Goal: Information Seeking & Learning: Find specific fact

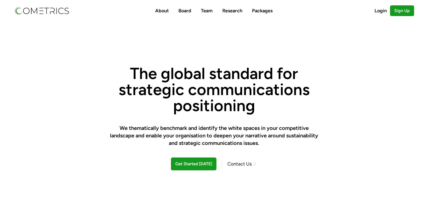
click at [30, 19] on nav "About Board Team Research Packages Login Sign Up" at bounding box center [214, 10] width 410 height 21
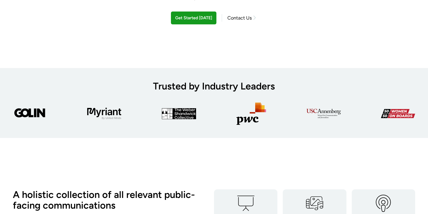
scroll to position [131, 0]
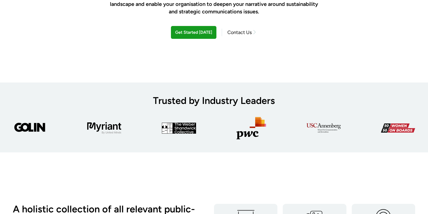
click at [235, 32] on link "Contact Us" at bounding box center [239, 32] width 35 height 7
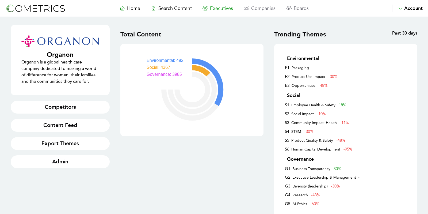
click at [225, 7] on span "Executives" at bounding box center [221, 8] width 23 height 6
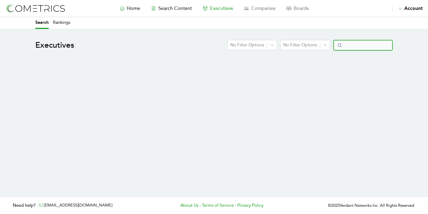
click at [354, 47] on input "Search" at bounding box center [362, 45] width 59 height 11
select select "50"
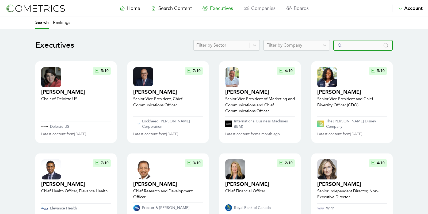
type input "s"
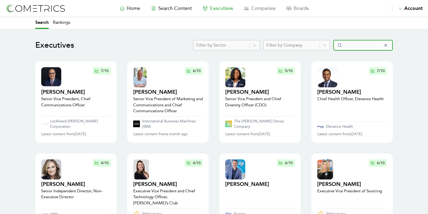
type input "a"
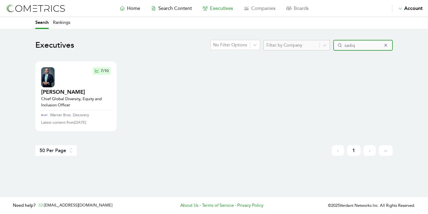
drag, startPoint x: 360, startPoint y: 44, endPoint x: 320, endPoint y: 36, distance: 40.0
click at [320, 36] on main "Executives No Filter Options Filter by Company sadiq 7 /10 [PERSON_NAME] Chief …" at bounding box center [214, 112] width 428 height 167
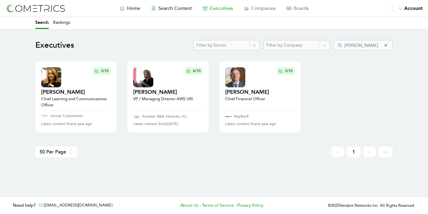
click at [403, 34] on main "Executives Filter by Sector Filter by Company [PERSON_NAME] 3 /10 [PERSON_NAME]…" at bounding box center [214, 112] width 428 height 167
drag, startPoint x: 356, startPoint y: 44, endPoint x: 309, endPoint y: 37, distance: 48.2
click at [309, 37] on main "Executives Filter by Sector Filter by Company [PERSON_NAME] 3 /10 [PERSON_NAME]…" at bounding box center [214, 112] width 428 height 167
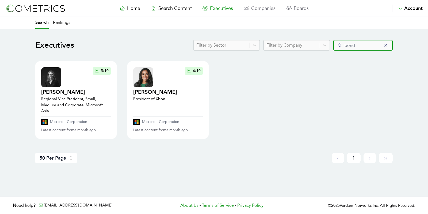
drag, startPoint x: 365, startPoint y: 48, endPoint x: 289, endPoint y: 26, distance: 78.8
click at [289, 29] on main "Executives Filter by Sector Filter by Company bond 5 /10 [PERSON_NAME] Regional…" at bounding box center [214, 112] width 428 height 167
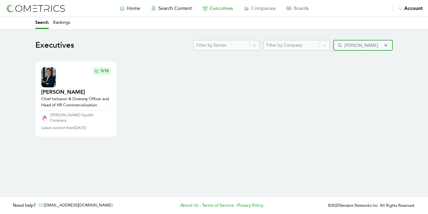
drag, startPoint x: 364, startPoint y: 48, endPoint x: 308, endPoint y: 38, distance: 57.1
click at [308, 38] on main "Executives Filter by Sector Filter by Company [PERSON_NAME] 5 /10 [PERSON_NAME]…" at bounding box center [214, 112] width 428 height 167
type input "ind"
select select "50"
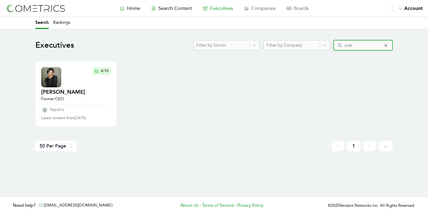
drag, startPoint x: 355, startPoint y: 44, endPoint x: 324, endPoint y: 37, distance: 31.8
click at [325, 37] on main "Executives Filter by Sector Filter by Company indr 4 /10 [PERSON_NAME] Former C…" at bounding box center [214, 112] width 428 height 167
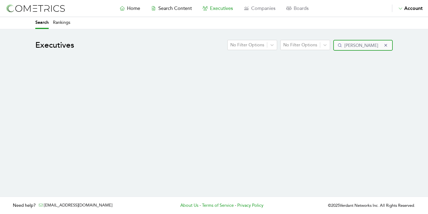
type input "[PERSON_NAME]"
select select "50"
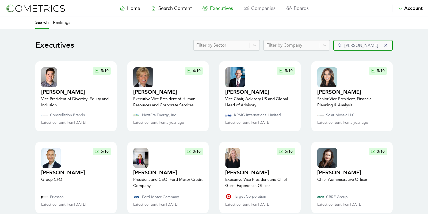
drag, startPoint x: 359, startPoint y: 44, endPoint x: 299, endPoint y: 29, distance: 61.7
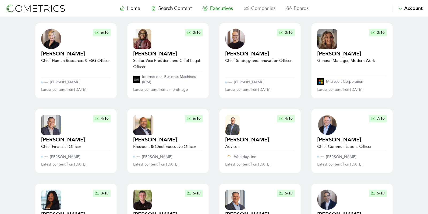
scroll to position [20, 0]
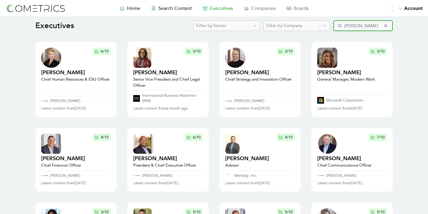
drag, startPoint x: 368, startPoint y: 27, endPoint x: 292, endPoint y: 17, distance: 76.3
click at [292, 17] on main "Executives Filter by Sector Filter by Company [PERSON_NAME] 6 /10 [PERSON_NAME]…" at bounding box center [214, 205] width 428 height 391
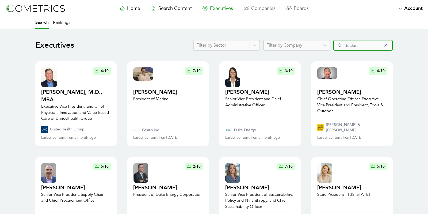
type input "[PERSON_NAME]"
select select "50"
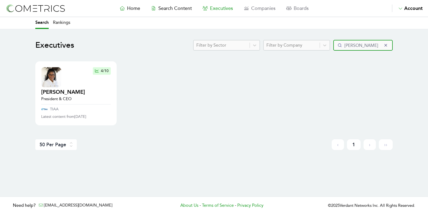
drag, startPoint x: 370, startPoint y: 43, endPoint x: 290, endPoint y: 30, distance: 80.8
click at [290, 31] on main "Executives Filter by Sector Filter by Company [PERSON_NAME] 4 /10 [PERSON_NAME]…" at bounding box center [214, 112] width 428 height 167
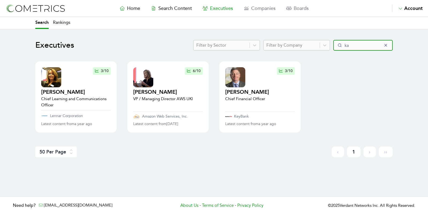
type input "k"
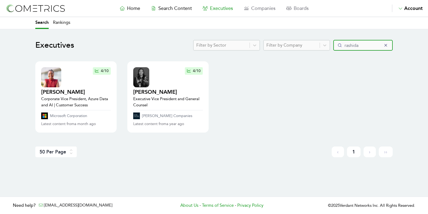
drag, startPoint x: 362, startPoint y: 46, endPoint x: 286, endPoint y: 35, distance: 76.4
click at [295, 39] on main "Executives Filter by Sector Filter by Company rashida 4 /10 [PERSON_NAME] Corpo…" at bounding box center [214, 112] width 428 height 167
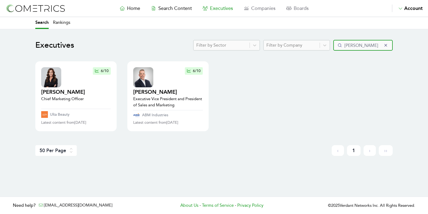
drag, startPoint x: 363, startPoint y: 44, endPoint x: 267, endPoint y: 19, distance: 99.9
click at [269, 13] on div "Home Search Content Executives Companies Boards Saved Alerts Nominate Account A…" at bounding box center [214, 107] width 428 height 214
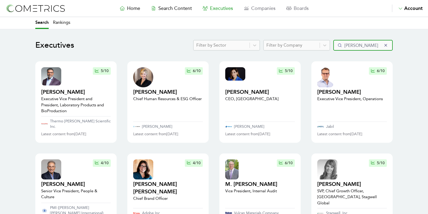
drag, startPoint x: 364, startPoint y: 46, endPoint x: 357, endPoint y: 46, distance: 6.7
click at [357, 46] on input "[PERSON_NAME]" at bounding box center [362, 45] width 59 height 11
drag, startPoint x: 357, startPoint y: 47, endPoint x: 298, endPoint y: 36, distance: 59.7
click at [298, 37] on main "Executives Filter by Sector Filter by Company [PERSON_NAME] 5 /10 [PERSON_NAME]…" at bounding box center [214, 192] width 428 height 327
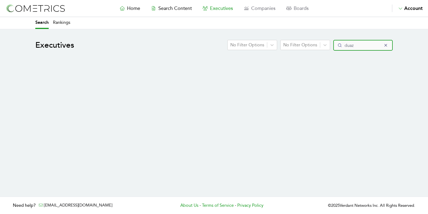
type input "dua"
select select "50"
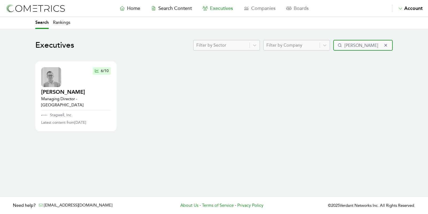
drag, startPoint x: 364, startPoint y: 49, endPoint x: 286, endPoint y: 26, distance: 80.9
click at [286, 26] on div "Search Rankings Executives Filter by Sector Filter by Company [PERSON_NAME] 6 /…" at bounding box center [214, 106] width 428 height 179
paste input "[PERSON_NAME]"
type input "[PERSON_NAME]"
select select "50"
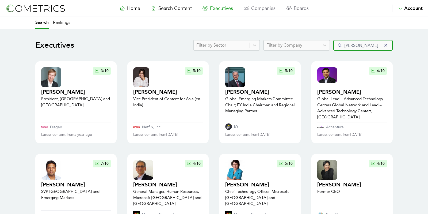
type input "[PERSON_NAME]"
click button "submit" at bounding box center [0, 0] width 0 height 0
